Goal: Information Seeking & Learning: Learn about a topic

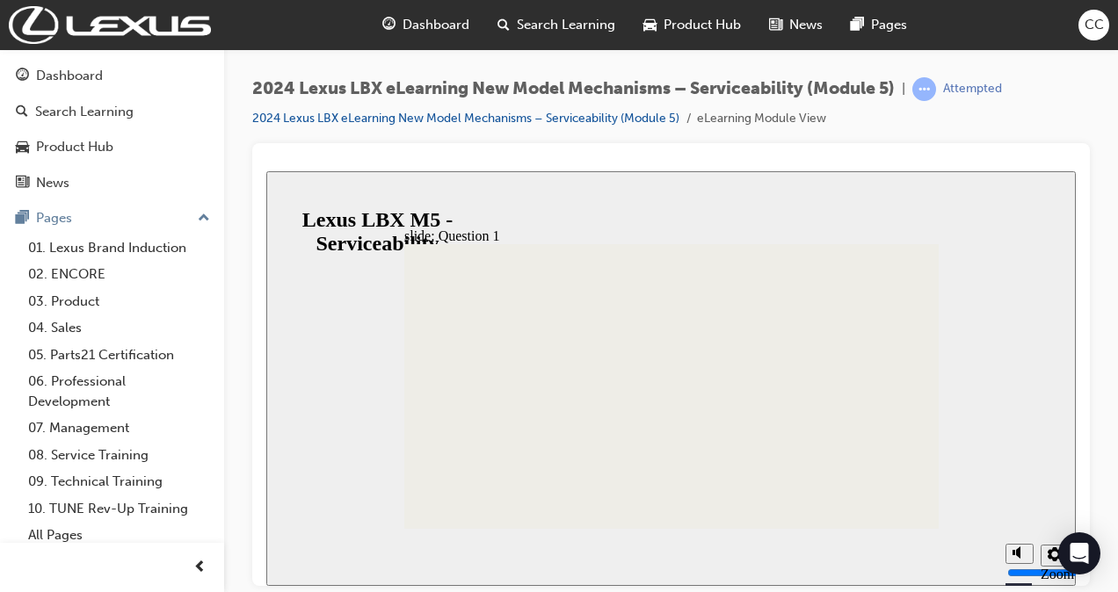
radio input "true"
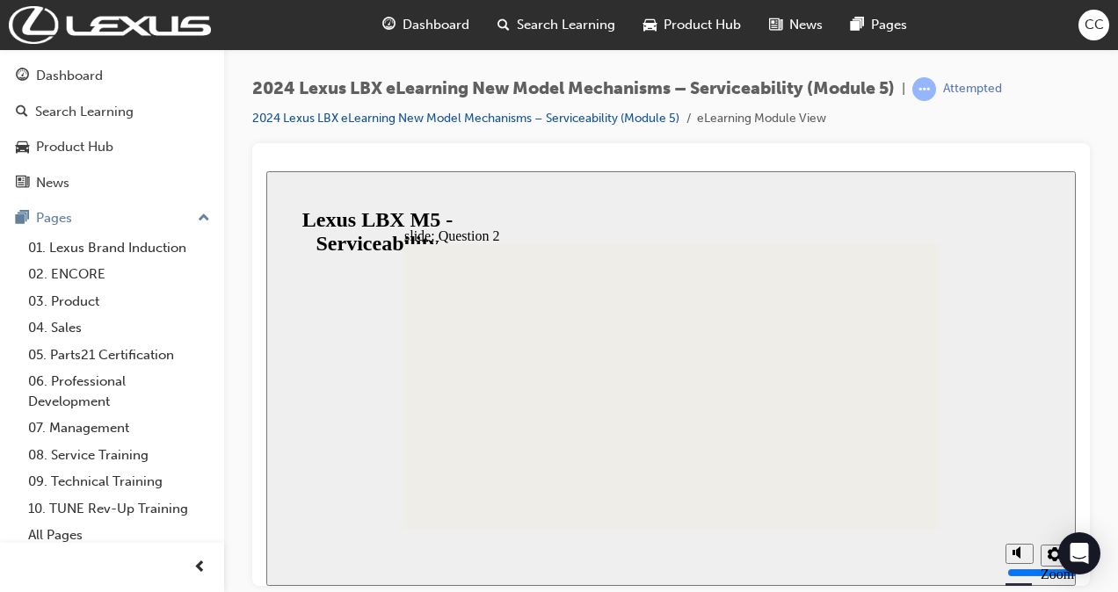
radio input "true"
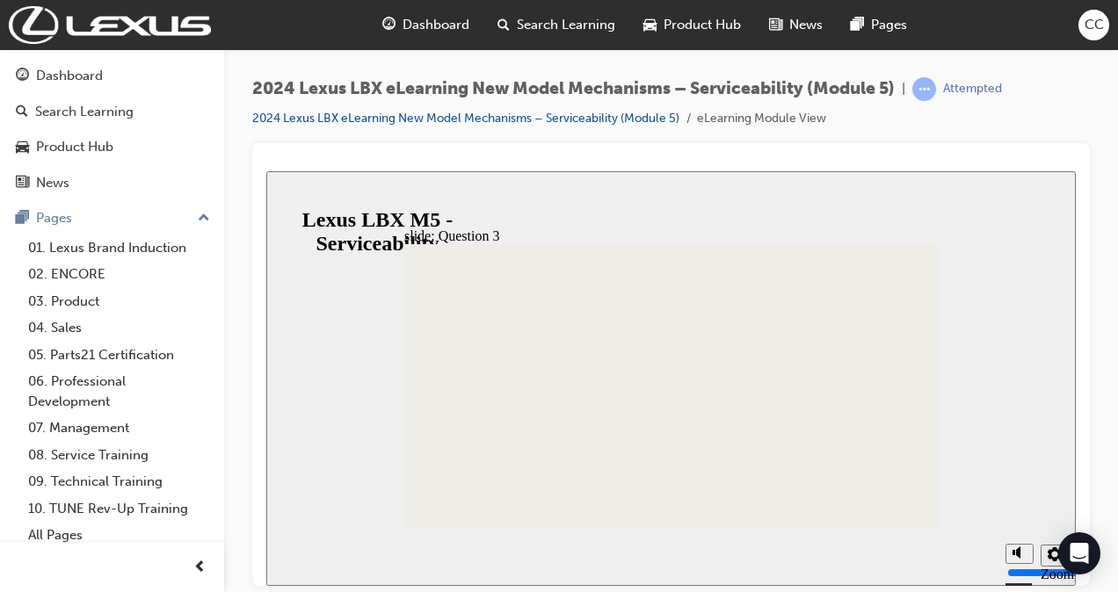
radio input "false"
radio input "true"
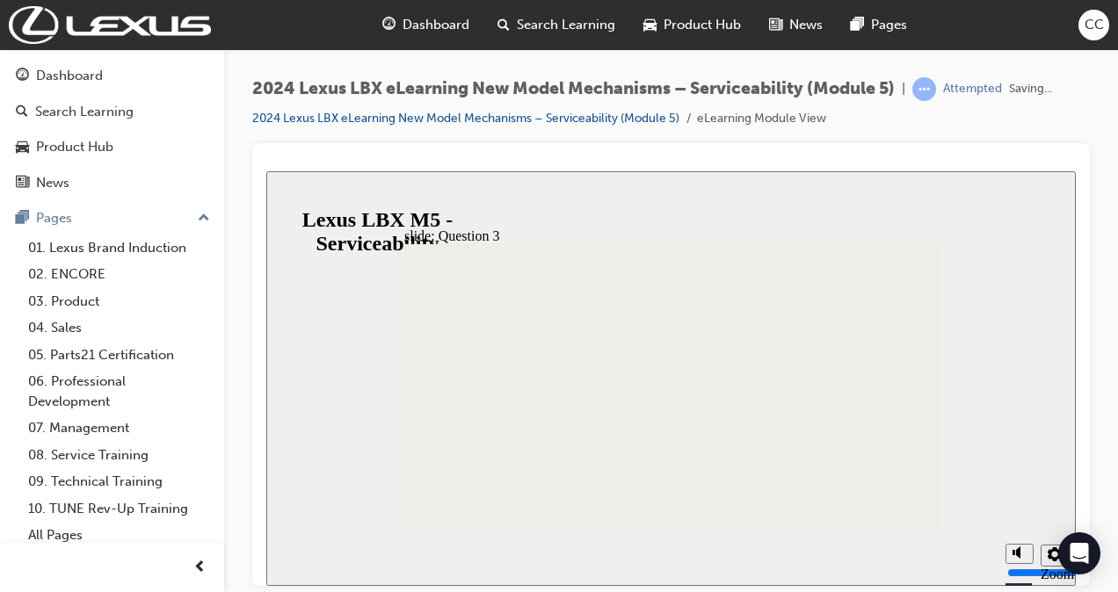
radio input "false"
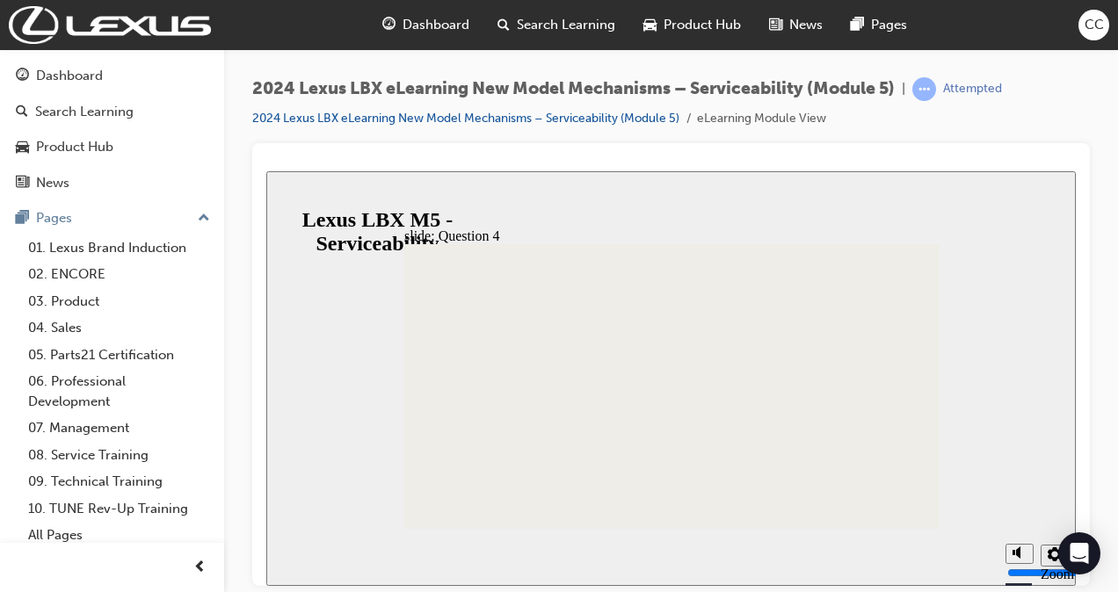
radio input "true"
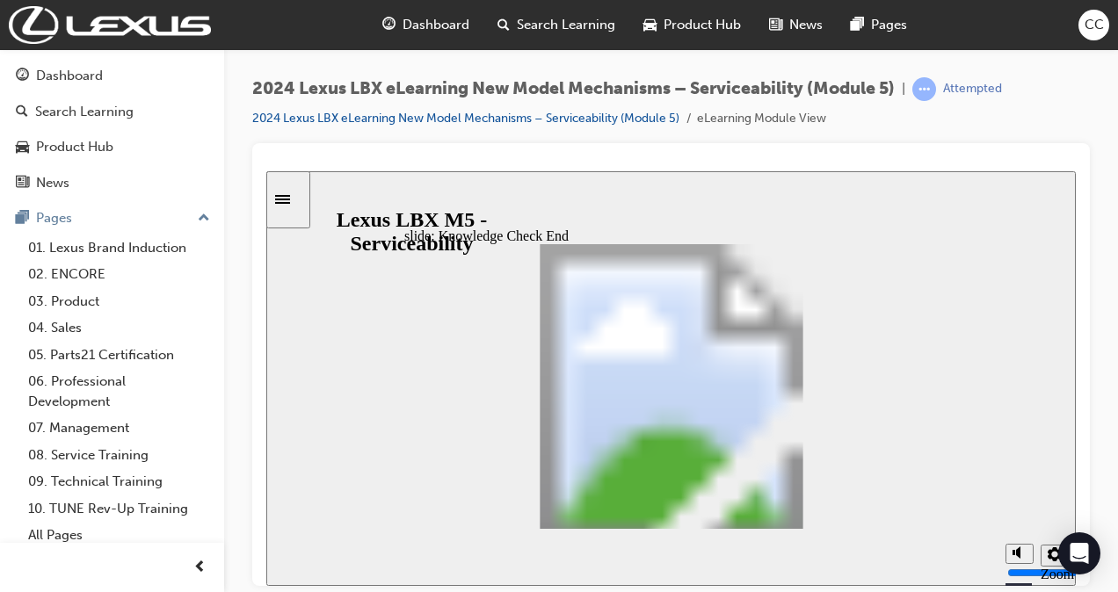
click at [295, 206] on div "Sidebar Toggle" at bounding box center [288, 198] width 30 height 13
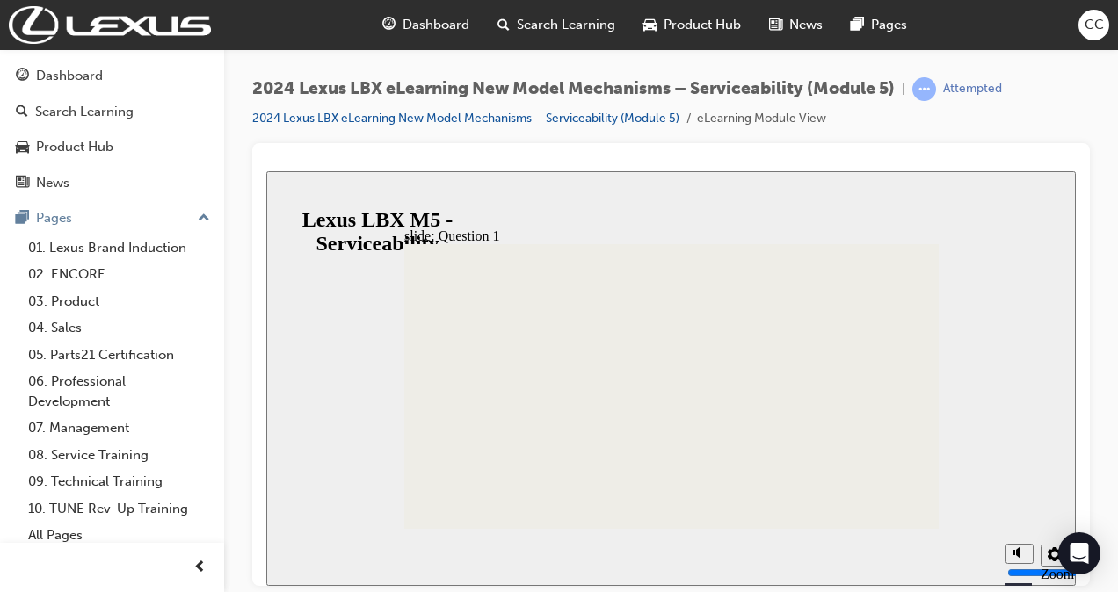
radio input "true"
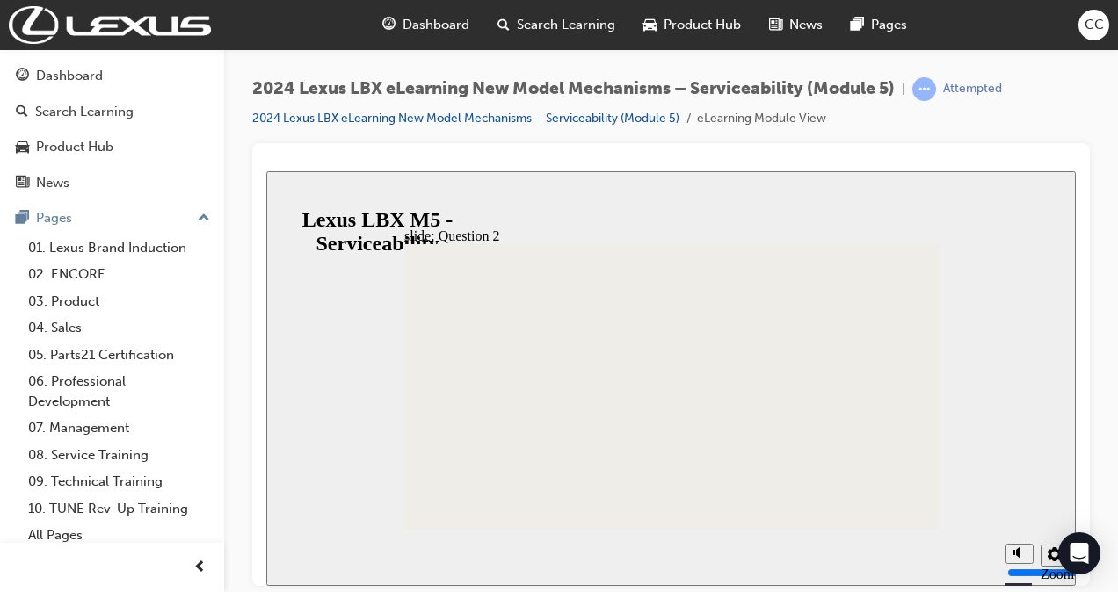
radio input "true"
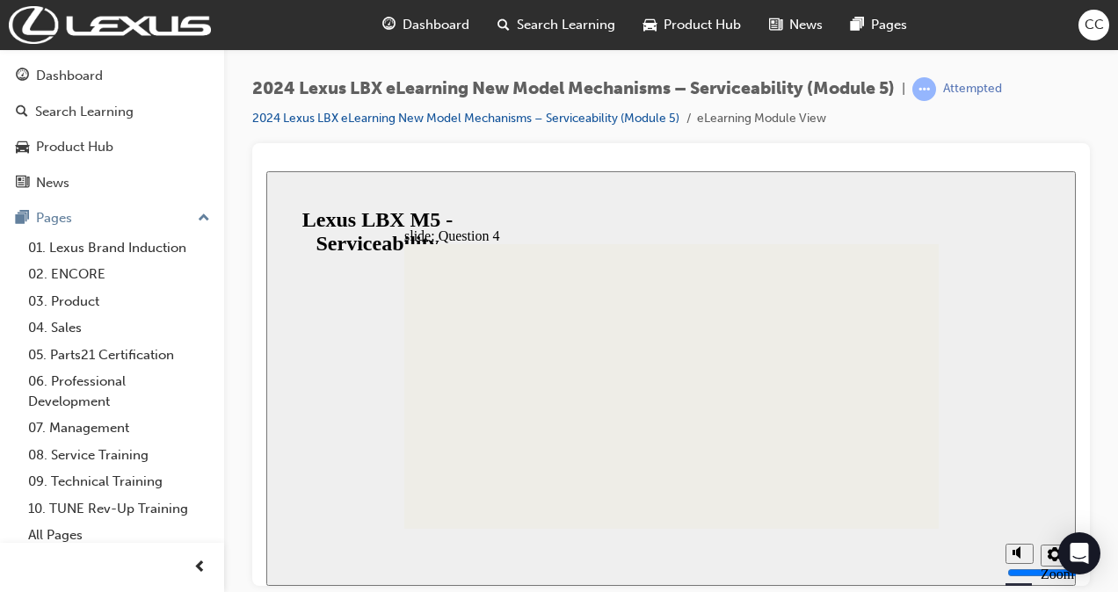
radio input "true"
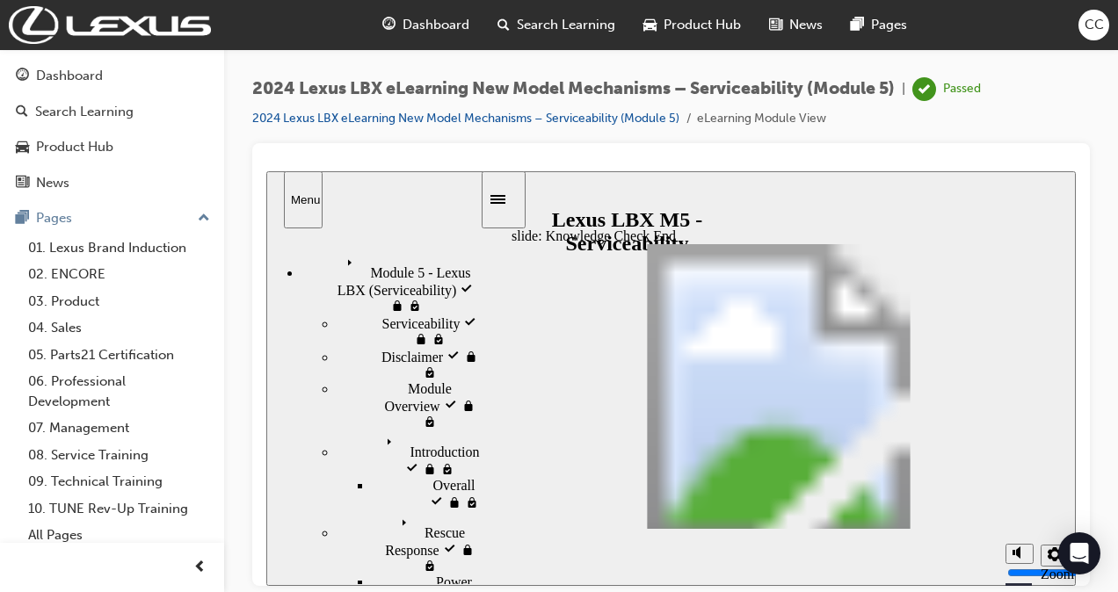
click at [137, 149] on div "Product Hub" at bounding box center [112, 147] width 192 height 22
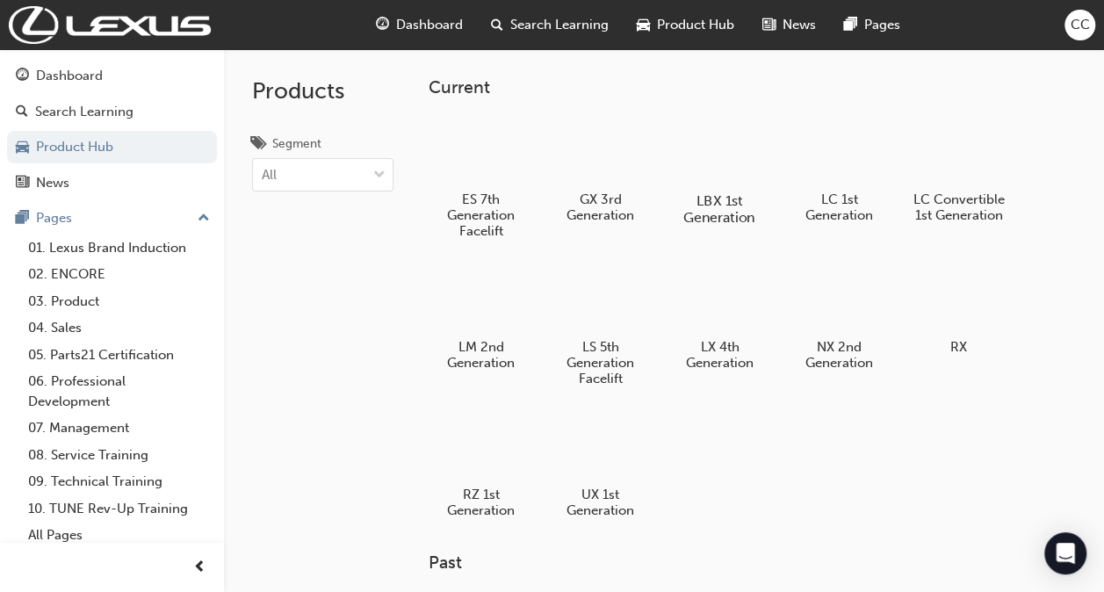
click at [757, 149] on div at bounding box center [720, 149] width 98 height 69
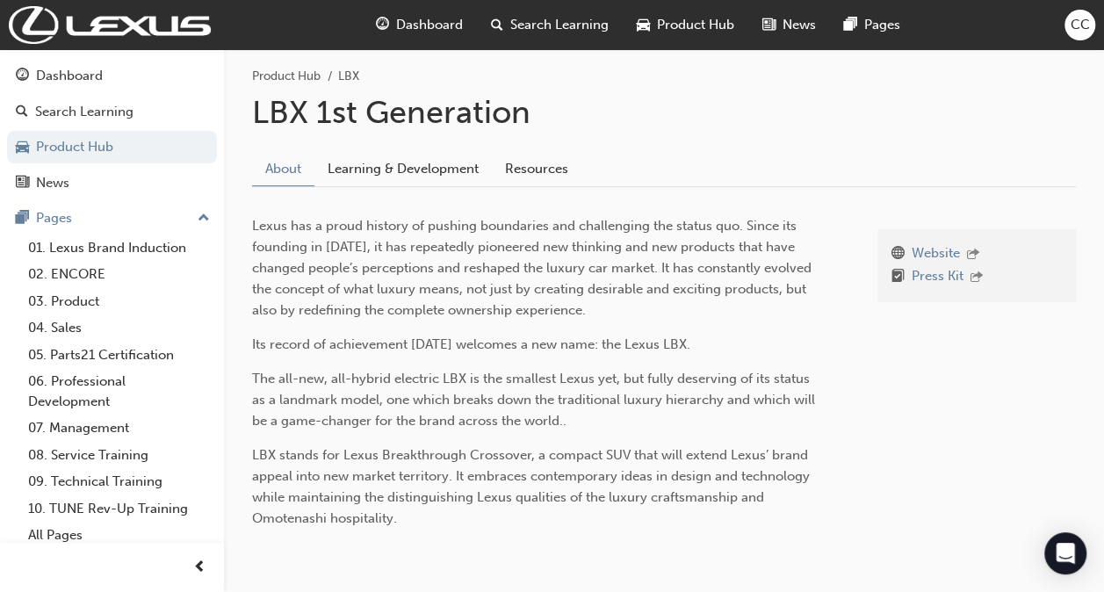
scroll to position [306, 0]
click at [416, 165] on link "Learning & Development" at bounding box center [403, 168] width 177 height 33
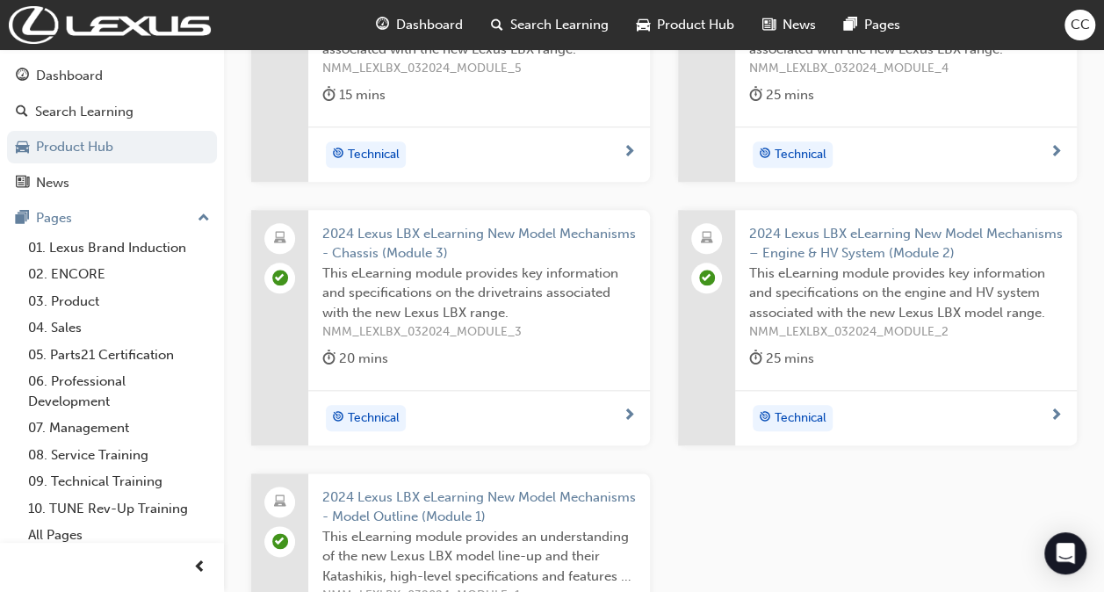
scroll to position [1043, 0]
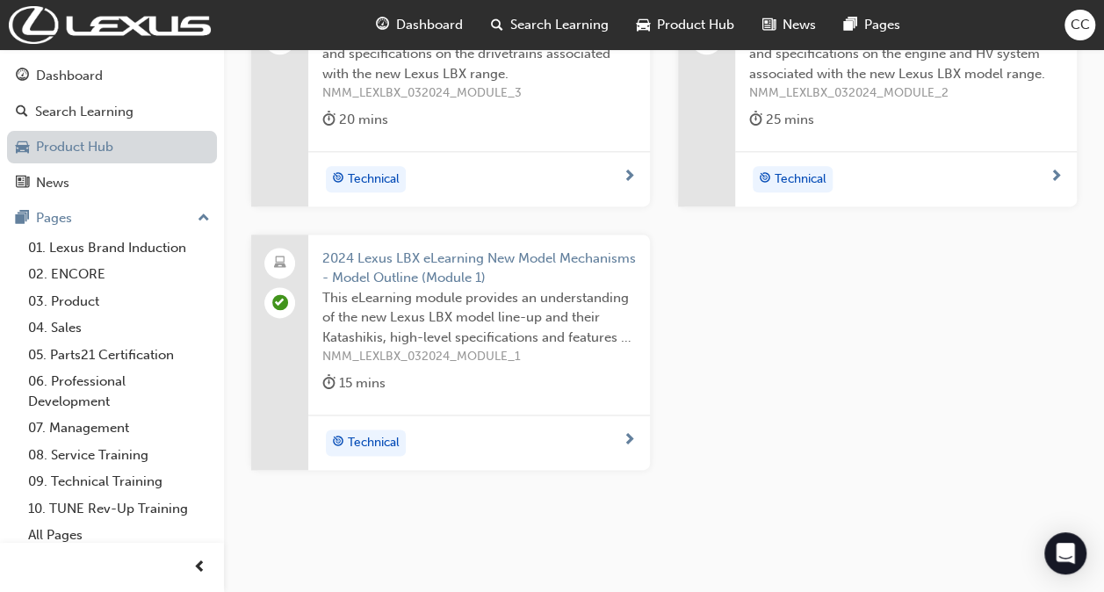
click at [76, 153] on link "Product Hub" at bounding box center [112, 147] width 210 height 33
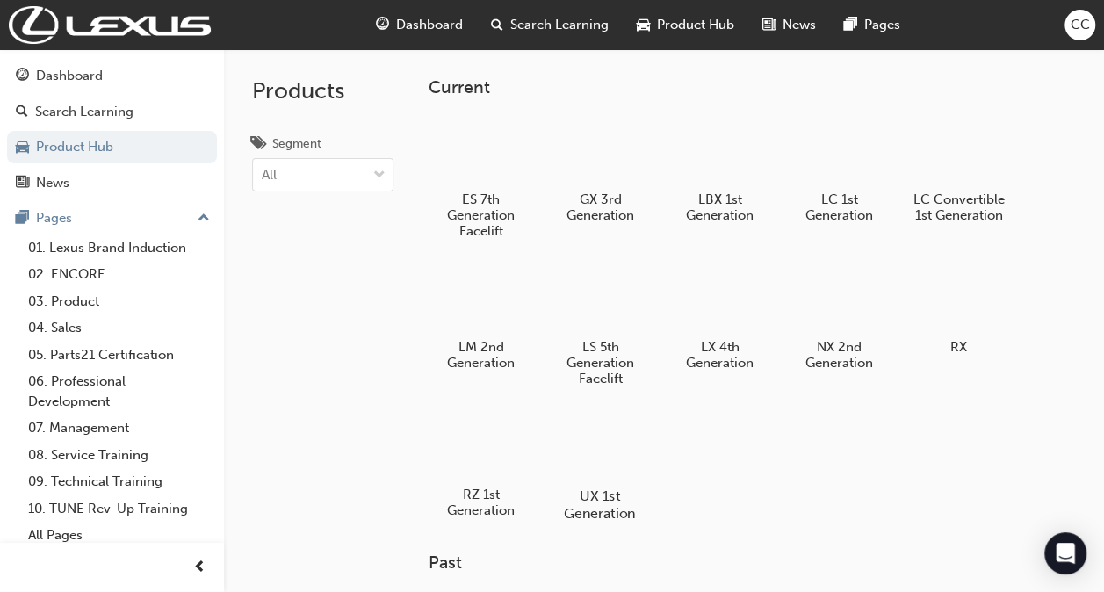
click at [592, 454] on div at bounding box center [601, 445] width 98 height 70
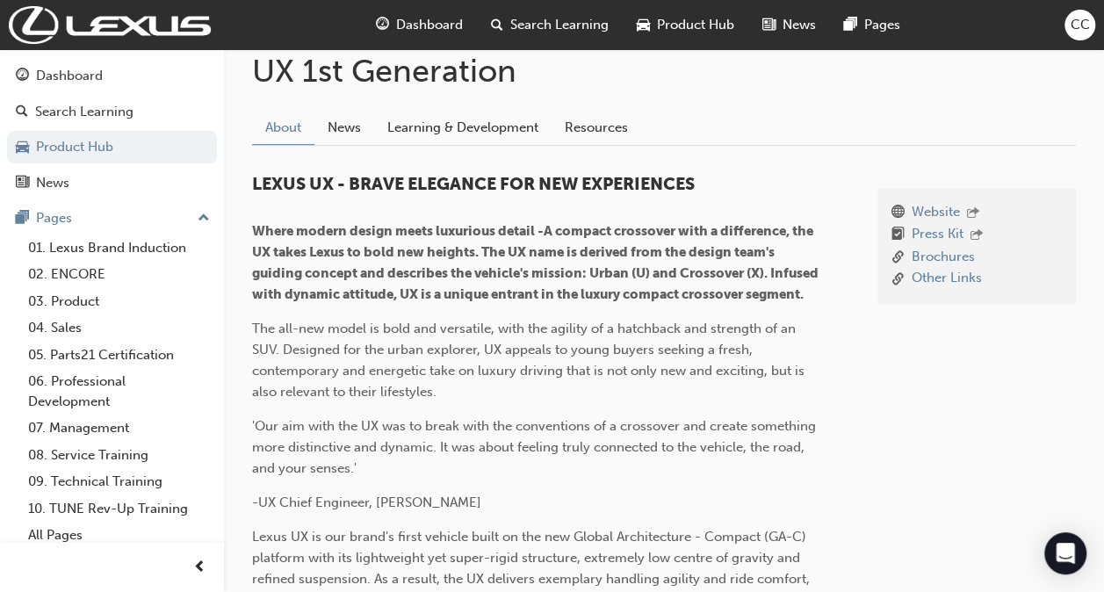
scroll to position [348, 0]
click at [364, 124] on link "News" at bounding box center [345, 126] width 60 height 33
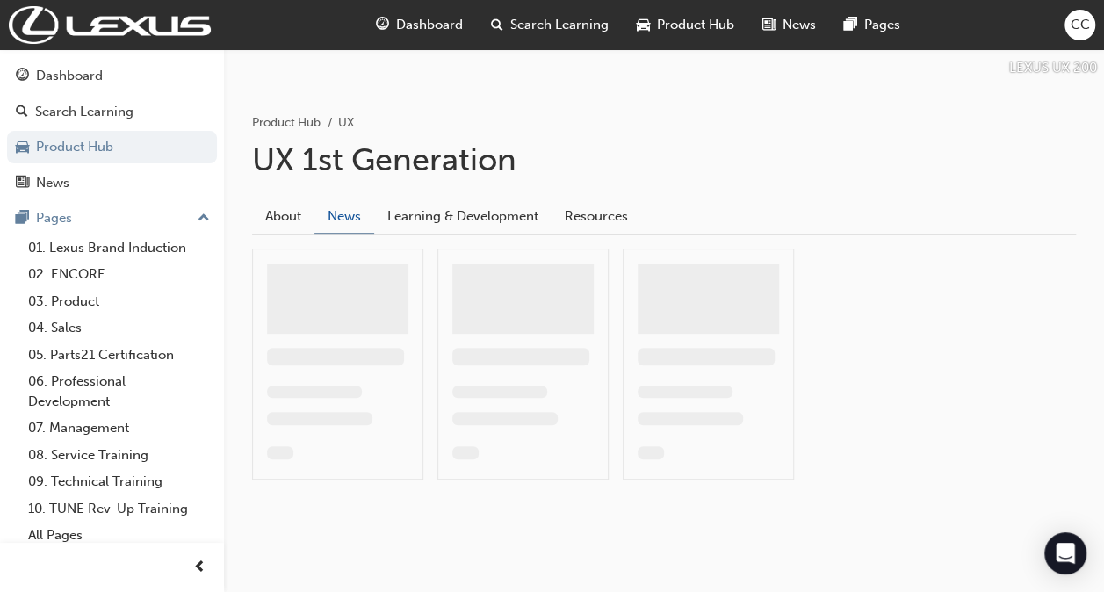
scroll to position [60, 0]
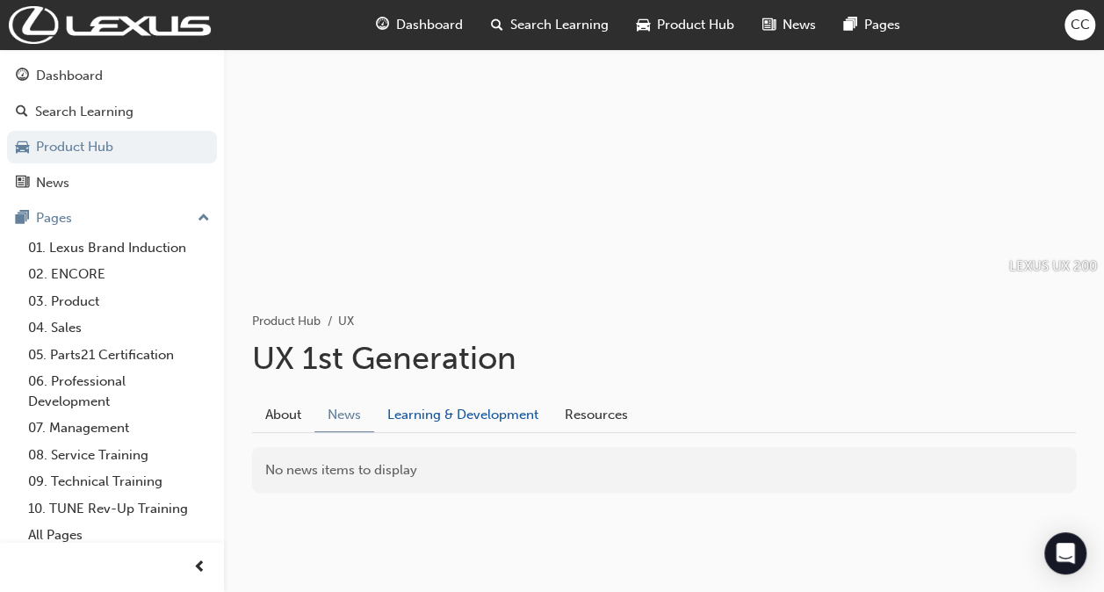
click at [448, 423] on link "Learning & Development" at bounding box center [462, 414] width 177 height 33
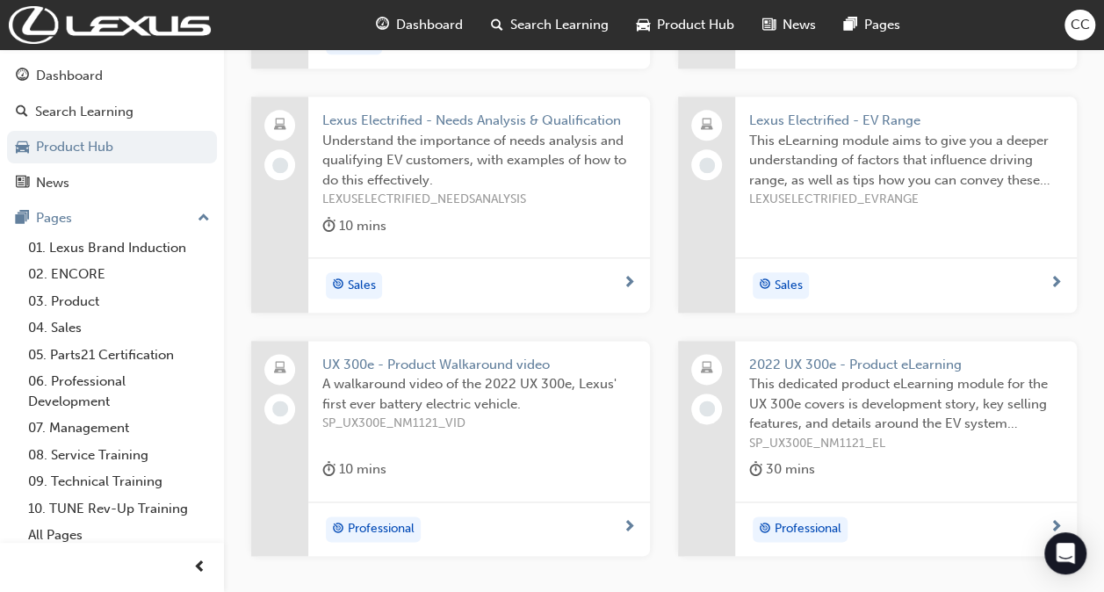
scroll to position [919, 0]
click at [603, 505] on div "Professional" at bounding box center [479, 527] width 342 height 55
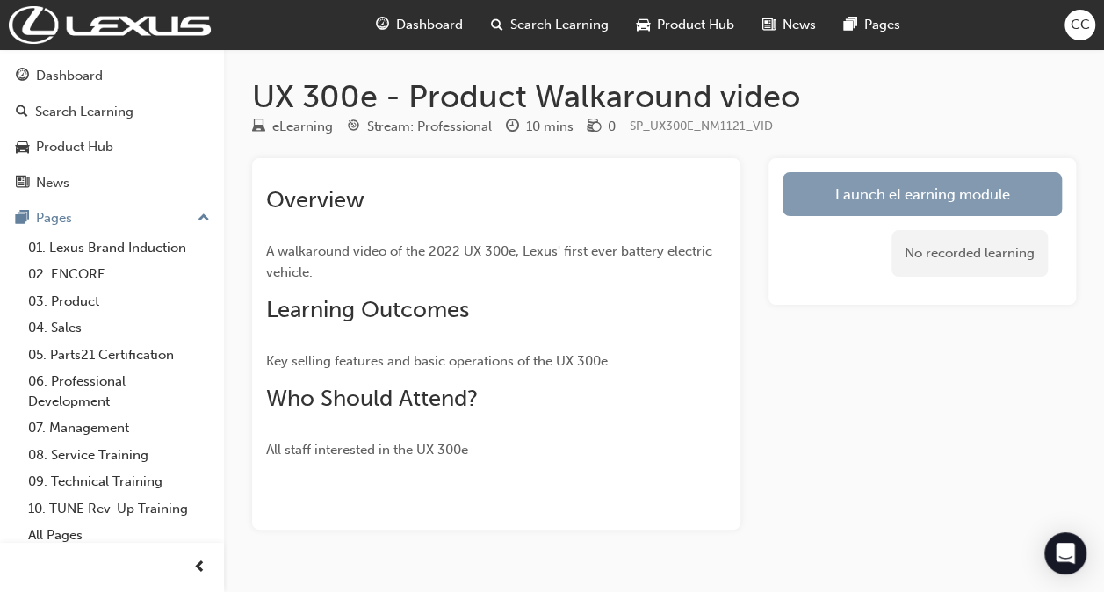
click at [868, 193] on link "Launch eLearning module" at bounding box center [922, 194] width 279 height 44
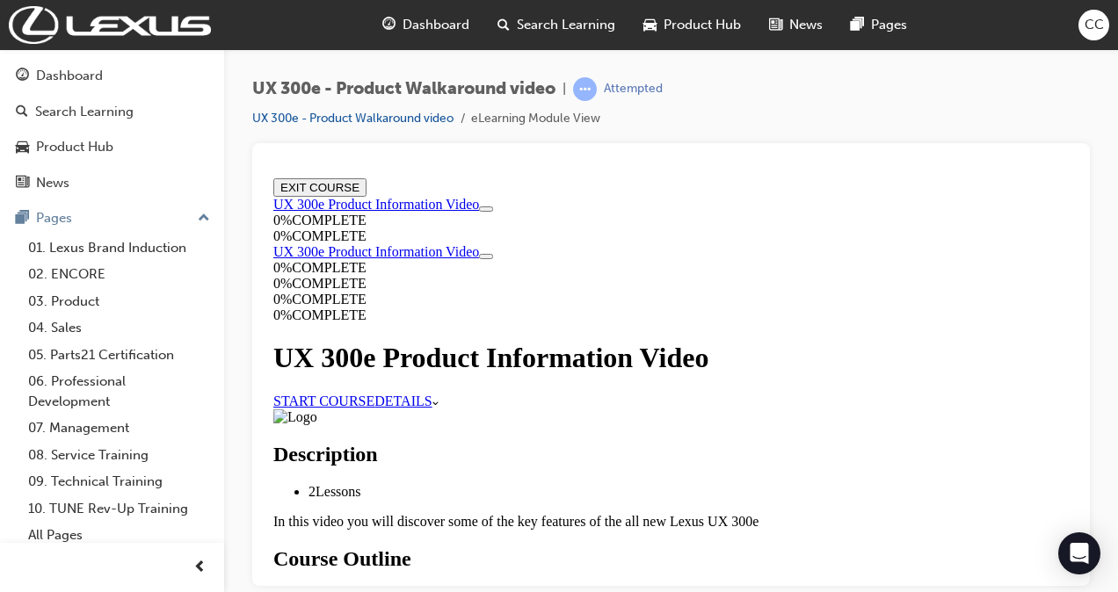
scroll to position [334, 0]
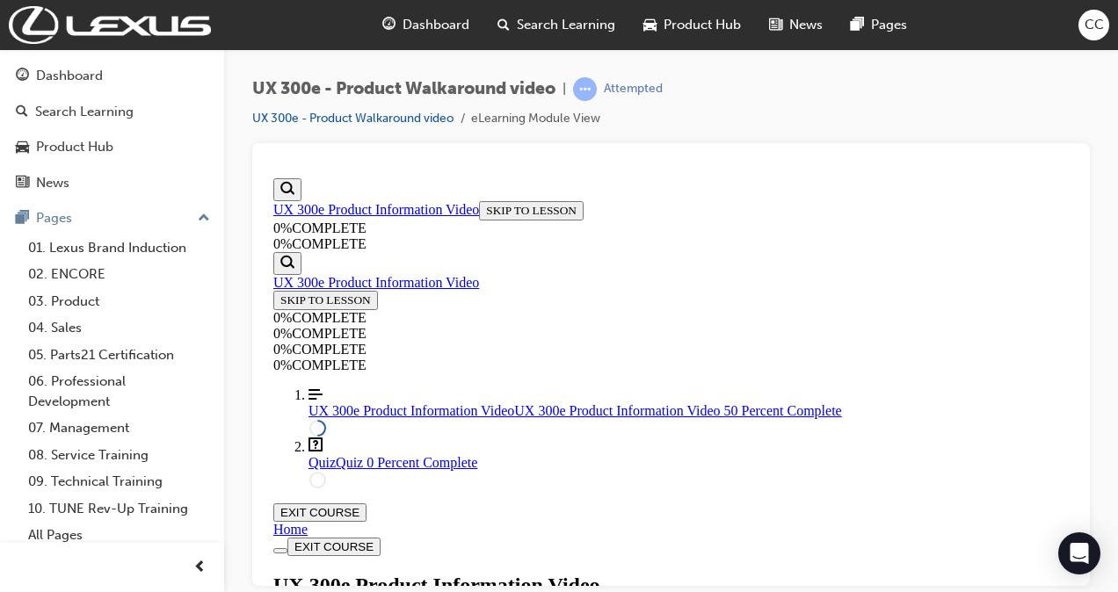
scroll to position [61, 0]
click at [749, 573] on div "UX 300e Product Information Video Lesson 1 of 2" at bounding box center [670, 601] width 795 height 57
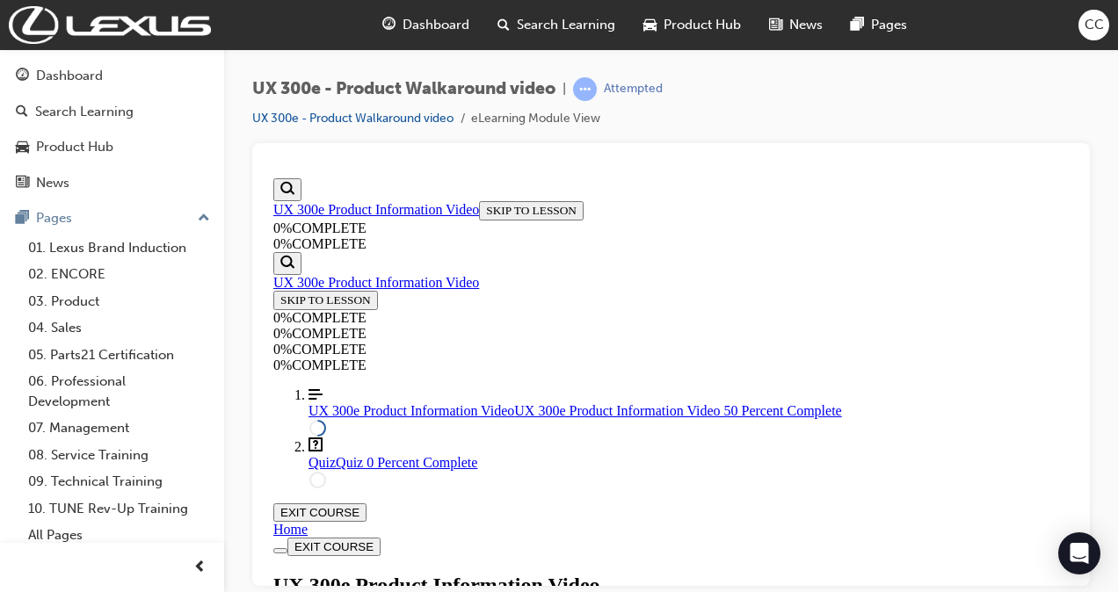
click at [726, 573] on h1 "UX 300e Product Information Video" at bounding box center [670, 585] width 795 height 24
click at [753, 573] on div "UX 300e Product Information Video Lesson 1 of 2" at bounding box center [670, 601] width 795 height 57
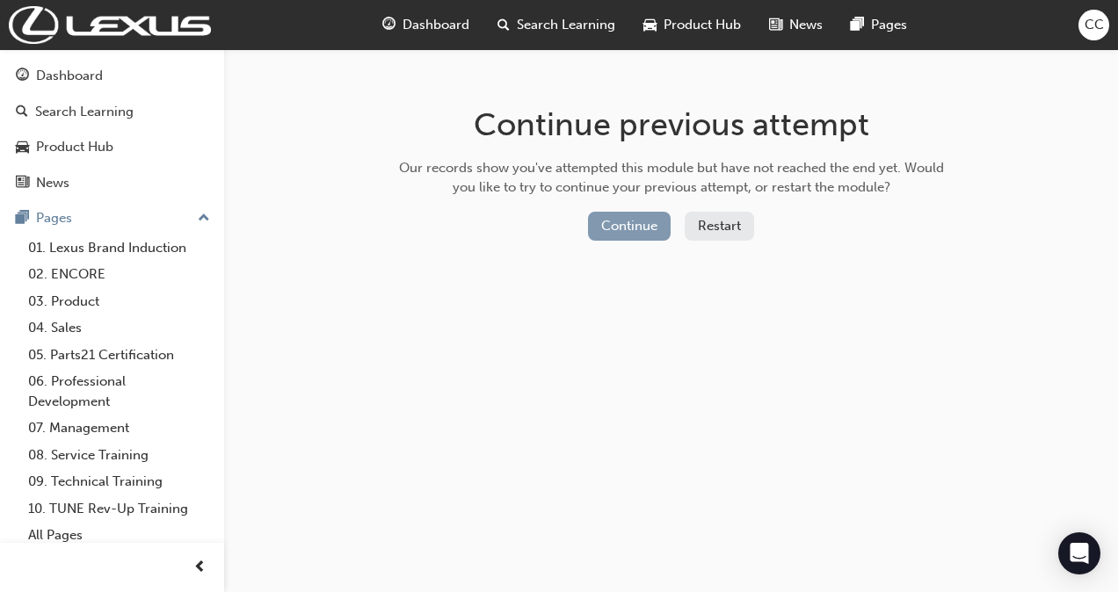
click at [638, 223] on button "Continue" at bounding box center [629, 226] width 83 height 29
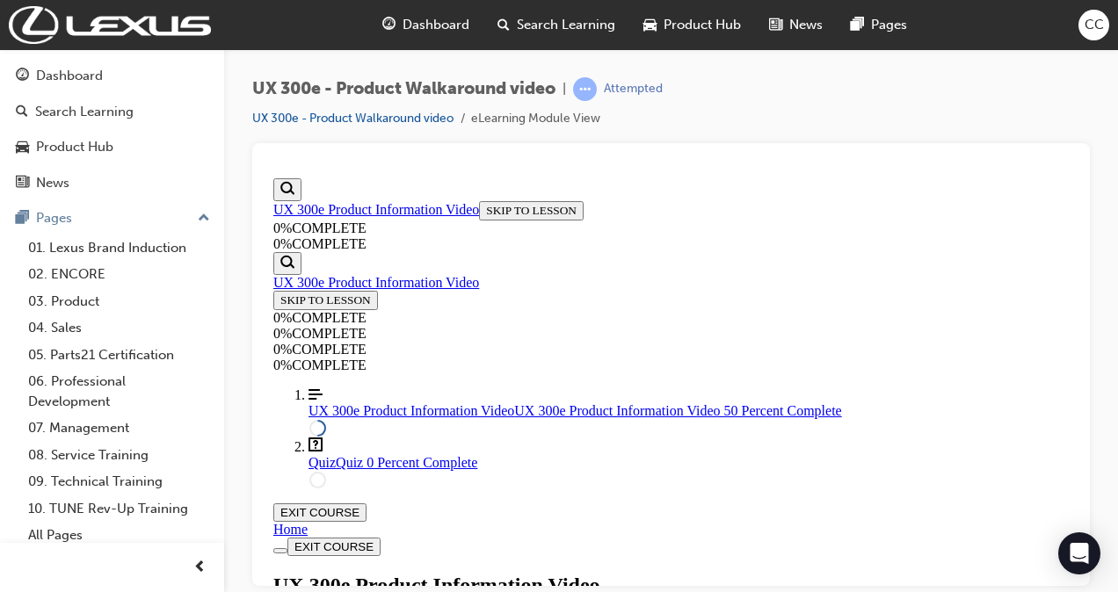
scroll to position [61, 0]
